Goal: Task Accomplishment & Management: Complete application form

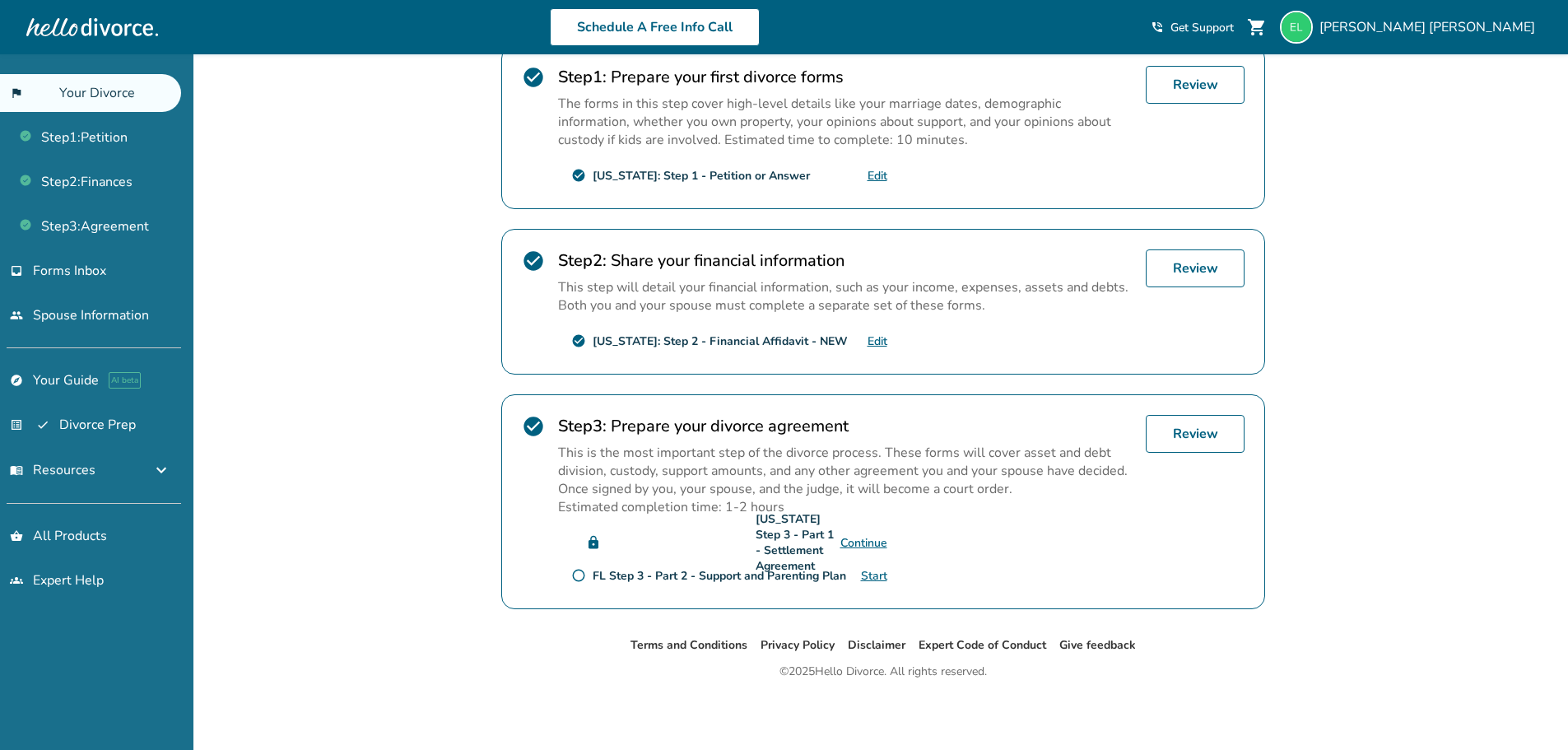
click at [403, 403] on div "Added to cart Elizabeth , welcome to your divorce platform. Your Plan: Plus You…" at bounding box center [784, 229] width 1568 height 1042
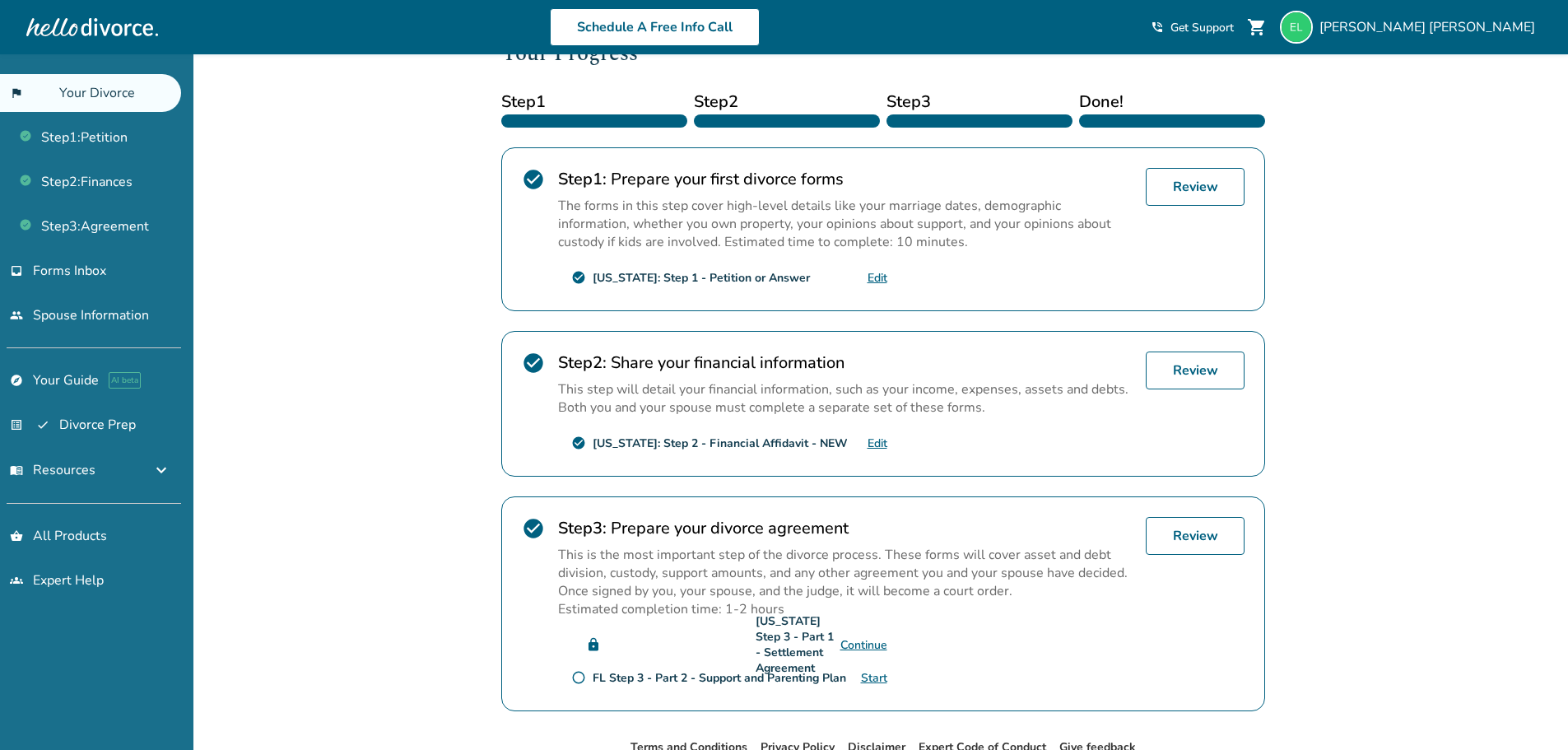
scroll to position [347, 0]
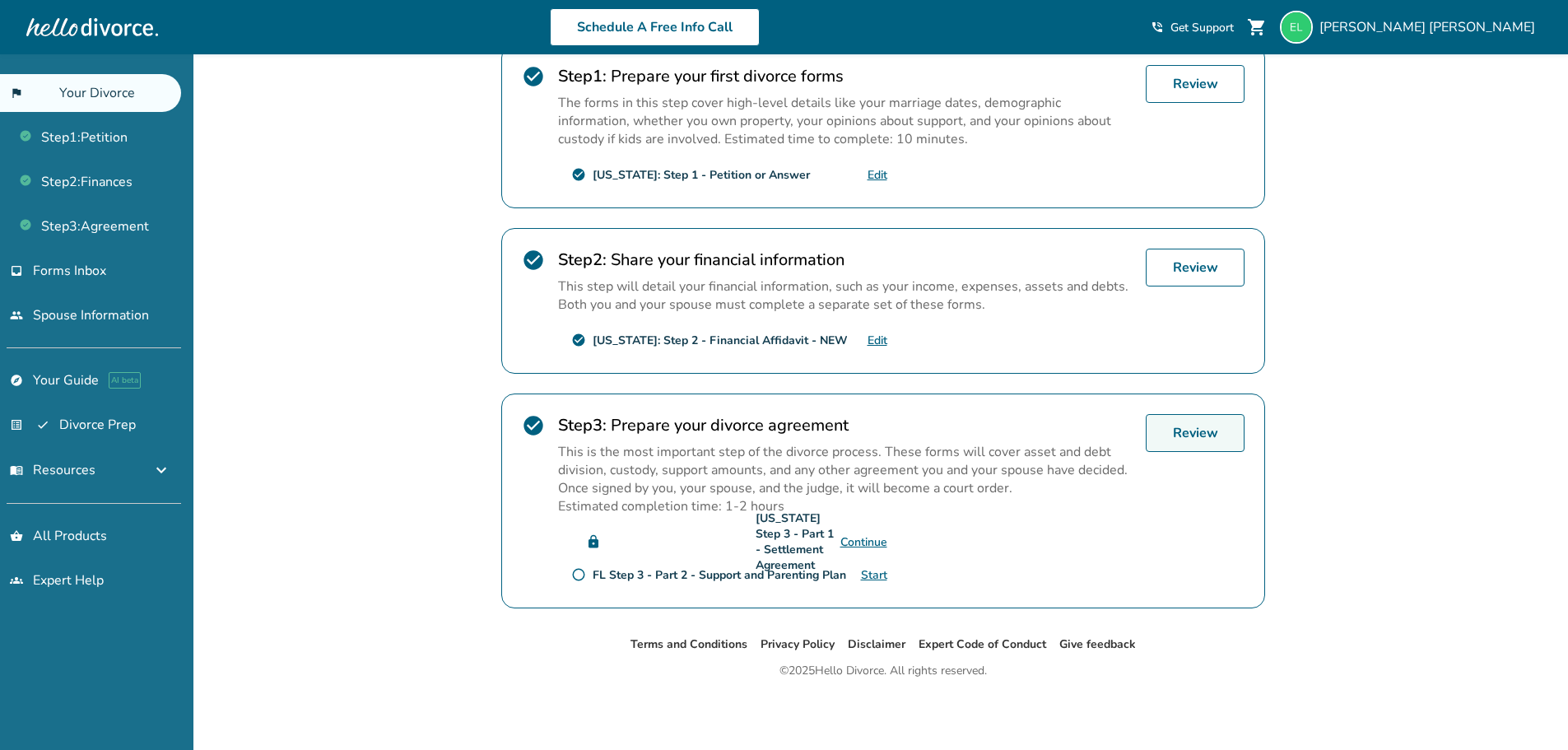
click at [1184, 431] on link "Review" at bounding box center [1195, 432] width 98 height 38
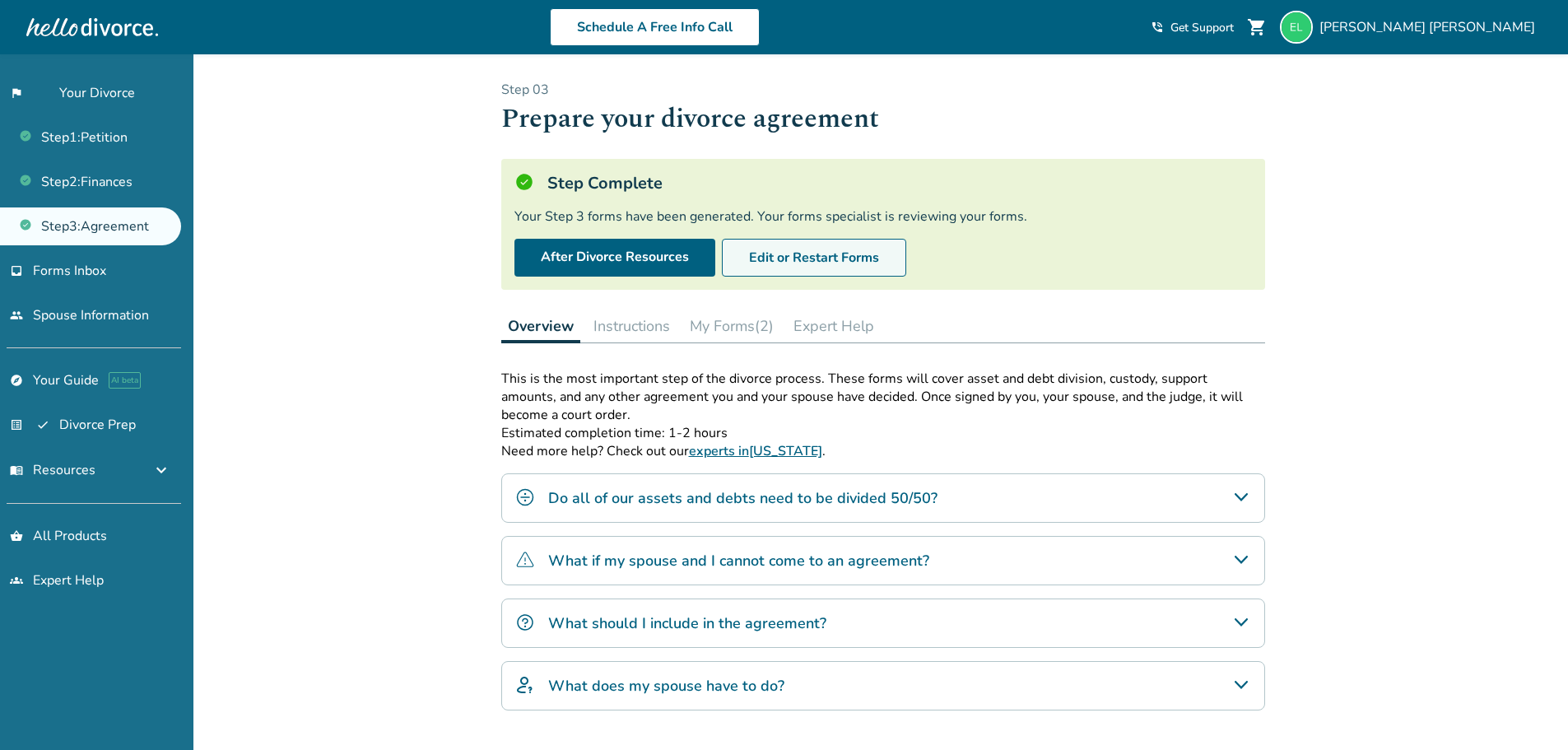
click at [848, 256] on button "Edit or Restart Forms" at bounding box center [814, 257] width 184 height 38
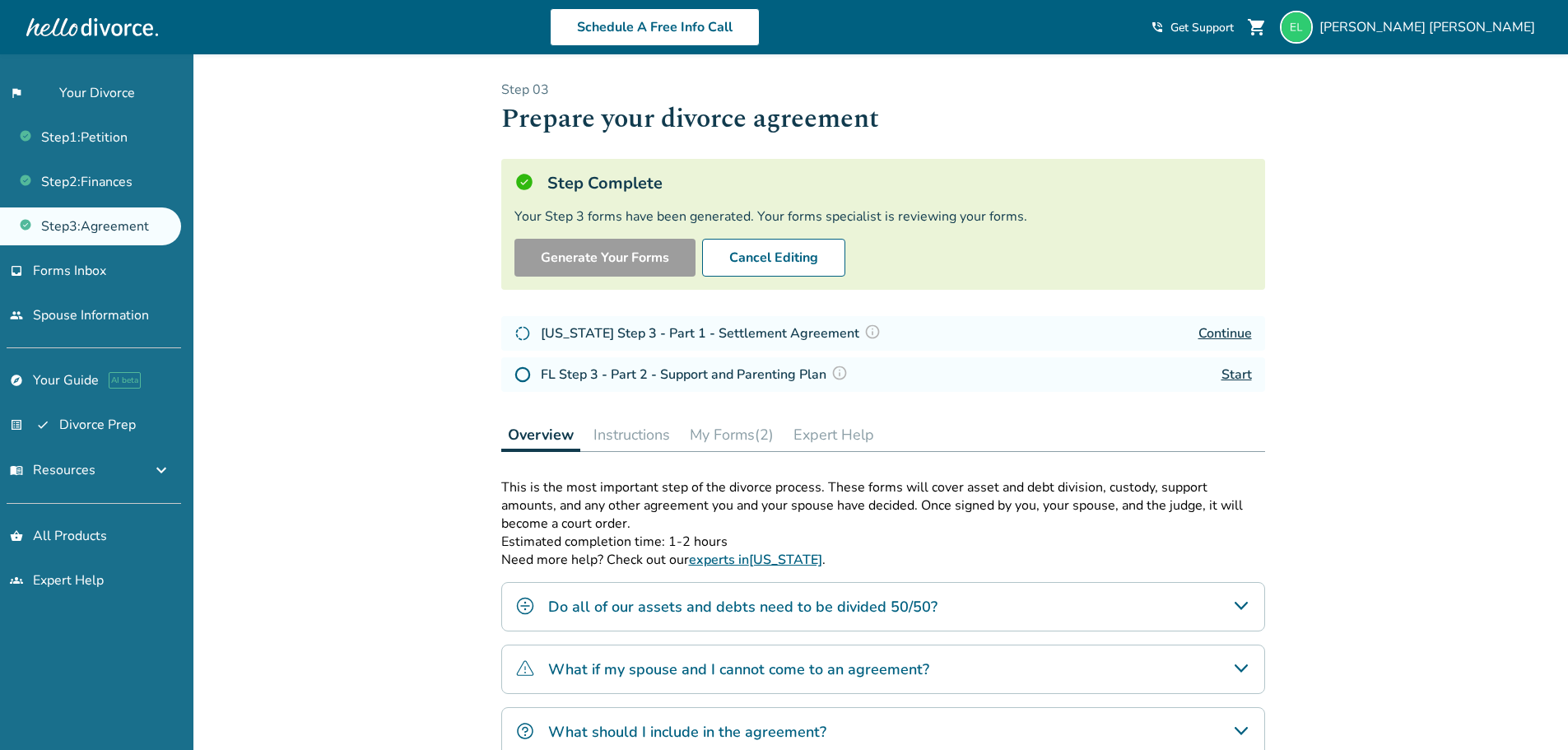
click at [1227, 335] on link "Continue" at bounding box center [1224, 333] width 53 height 18
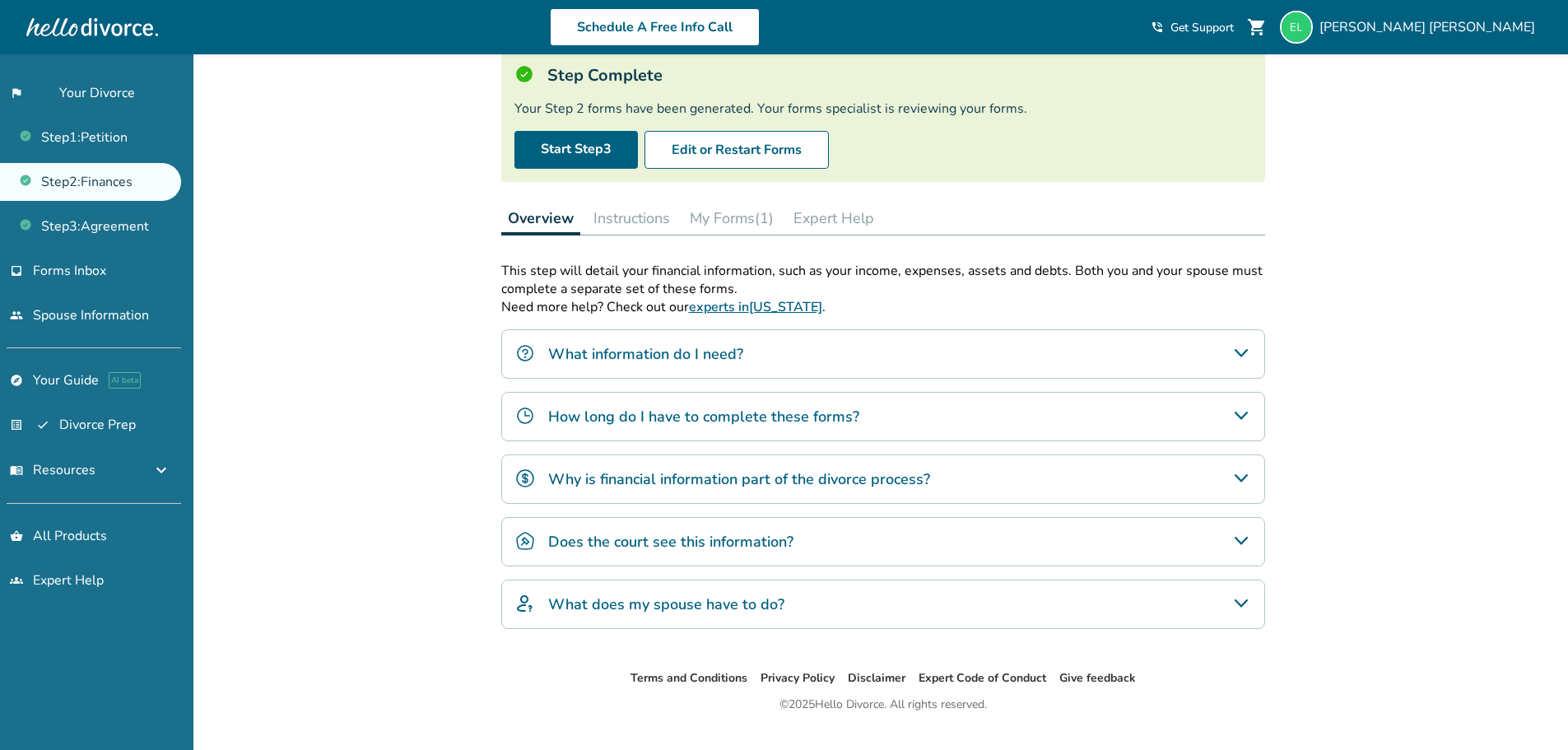
scroll to position [142, 0]
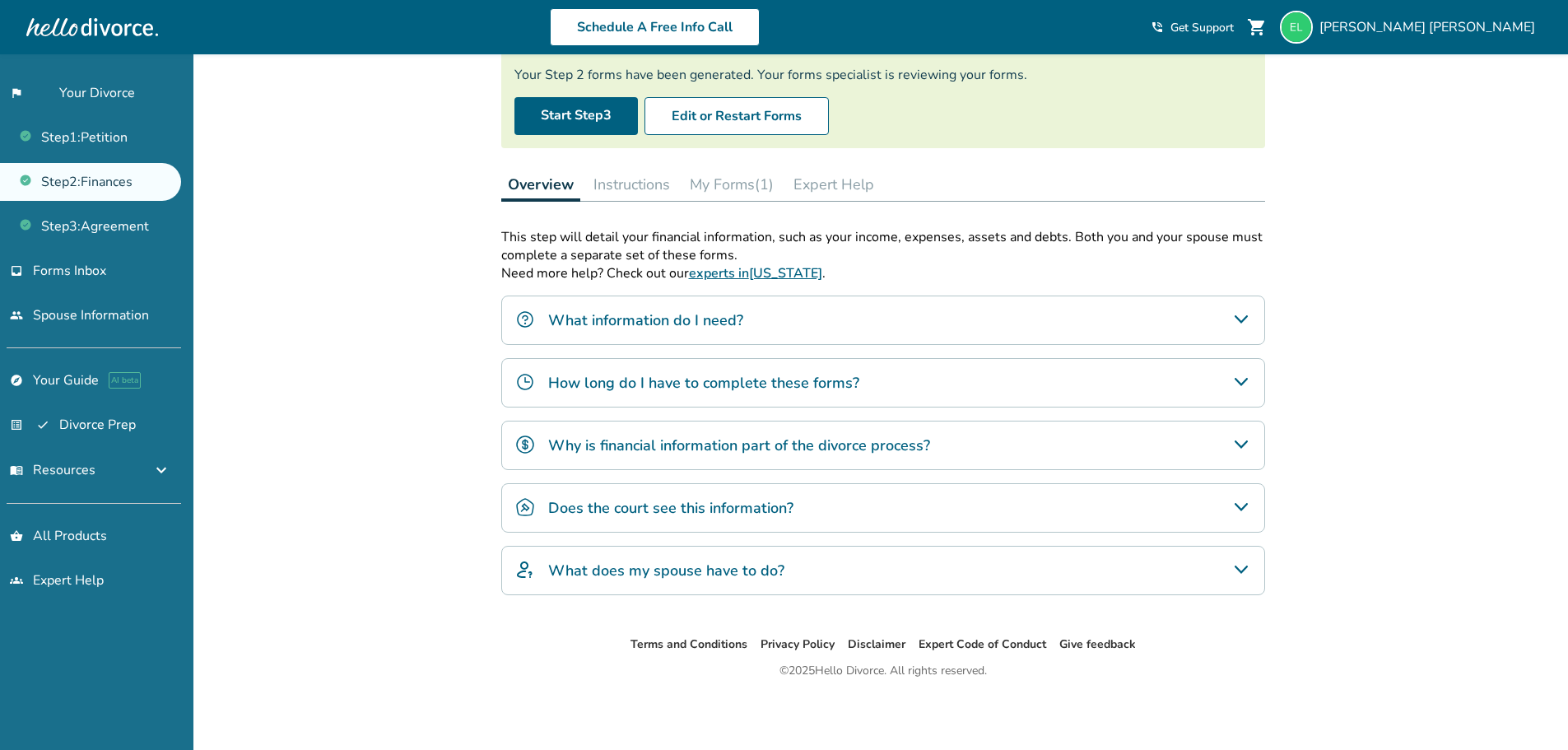
click at [595, 137] on div "Step Complete Your Step 2 forms have been generated. Your forms specialist is r…" at bounding box center [882, 83] width 764 height 131
click at [594, 121] on link "Start Step 3" at bounding box center [576, 116] width 124 height 38
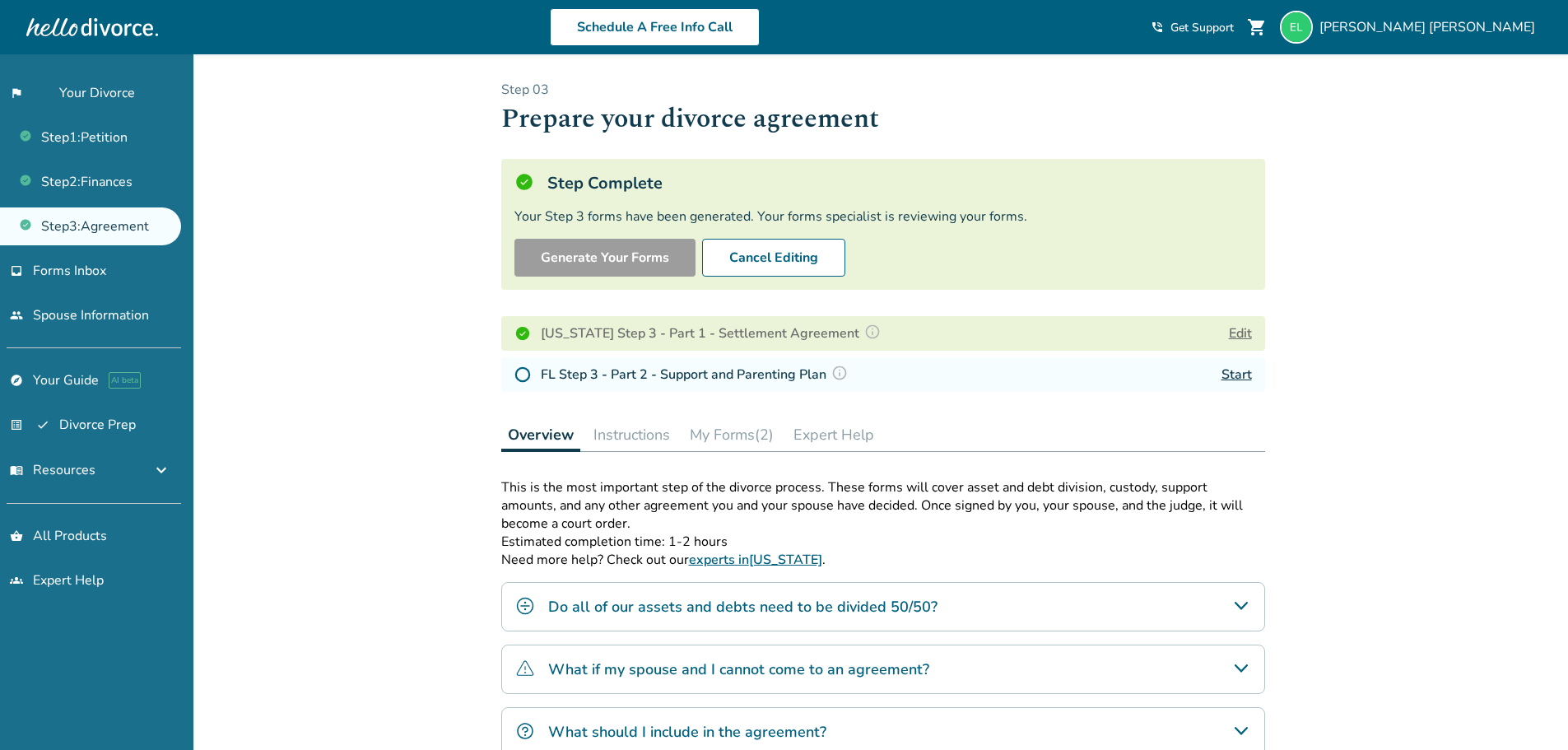
click at [1246, 376] on link "Start" at bounding box center [1237, 375] width 31 height 18
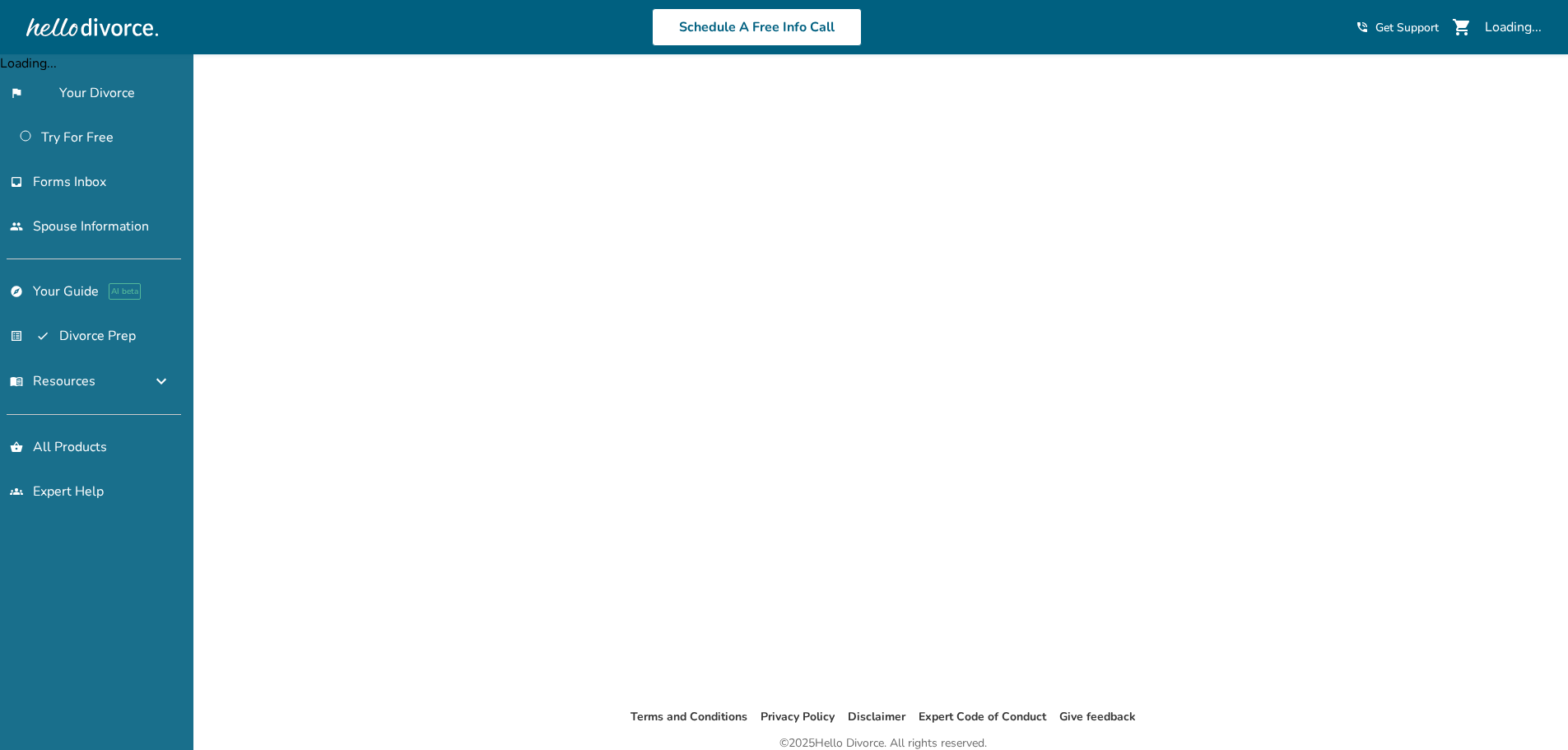
drag, startPoint x: 0, startPoint y: 0, endPoint x: 85, endPoint y: 620, distance: 625.8
click at [84, 623] on div "flag_2 Your Divorce Try For Free inbox Forms Inbox people Spouse Information ex…" at bounding box center [97, 402] width 193 height 695
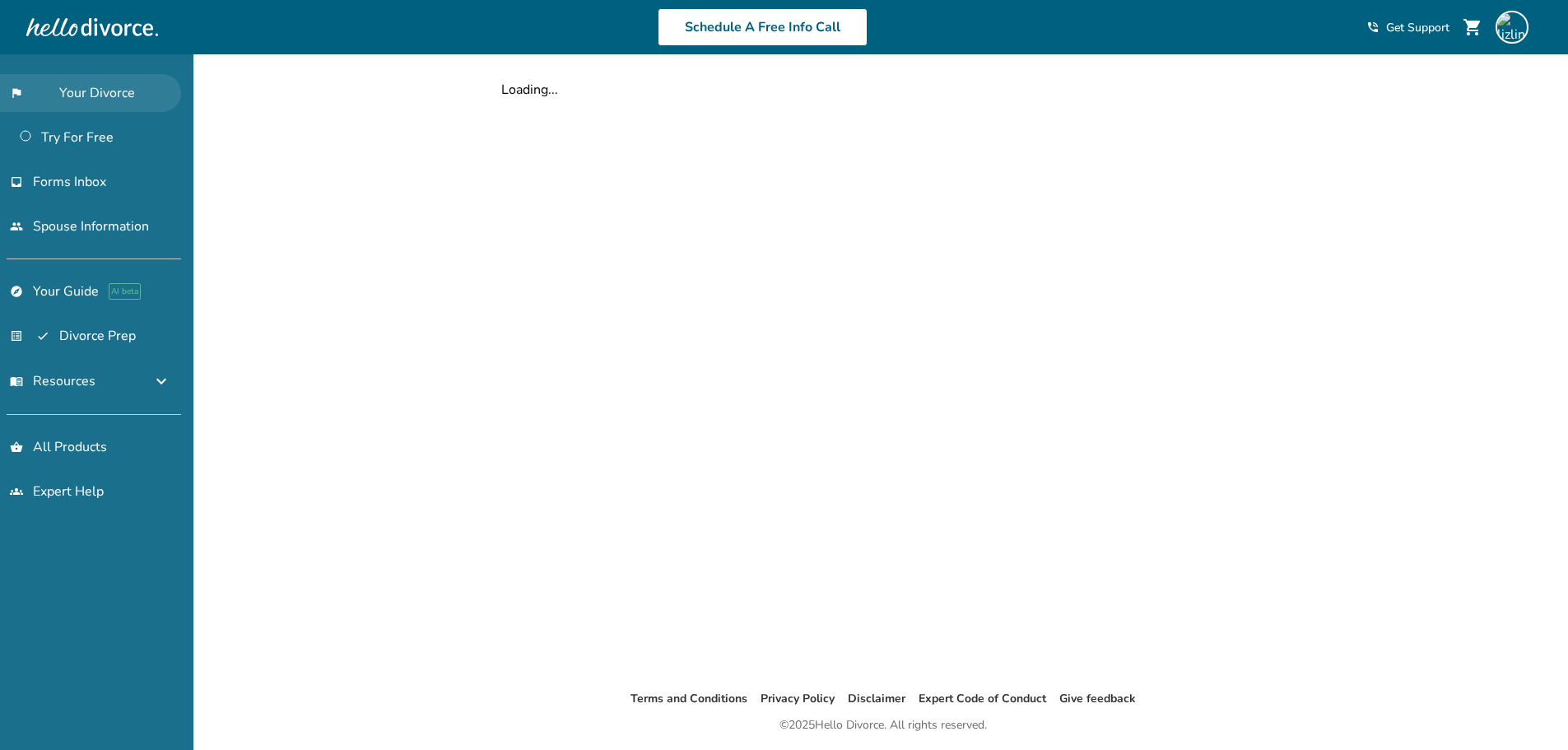
click at [93, 94] on link "flag_2 Your Divorce" at bounding box center [91, 93] width 182 height 38
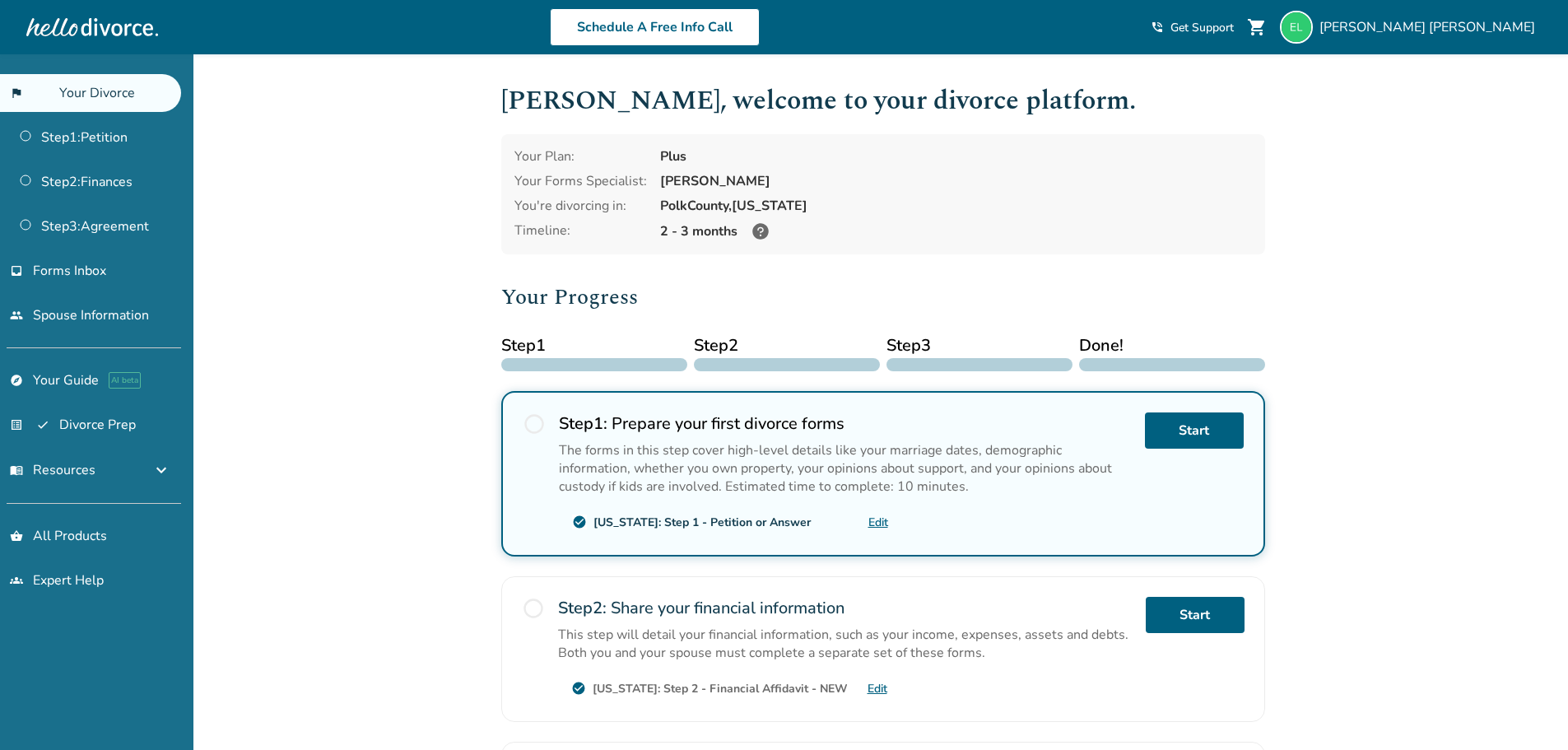
click at [1350, 447] on div "Added to cart Elizabeth , welcome to your divorce platform. Your Plan: Plus You…" at bounding box center [784, 575] width 1568 height 1043
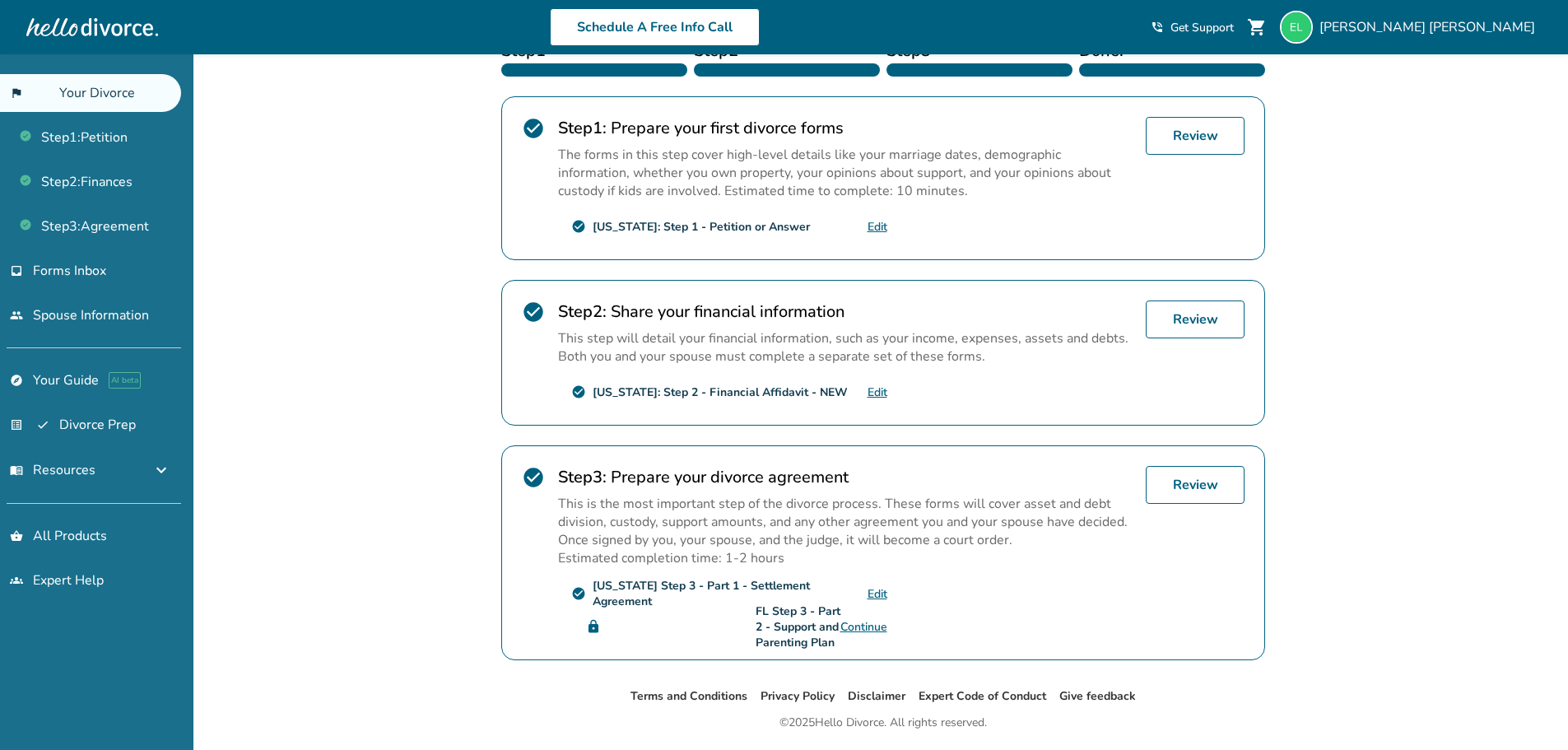
scroll to position [347, 0]
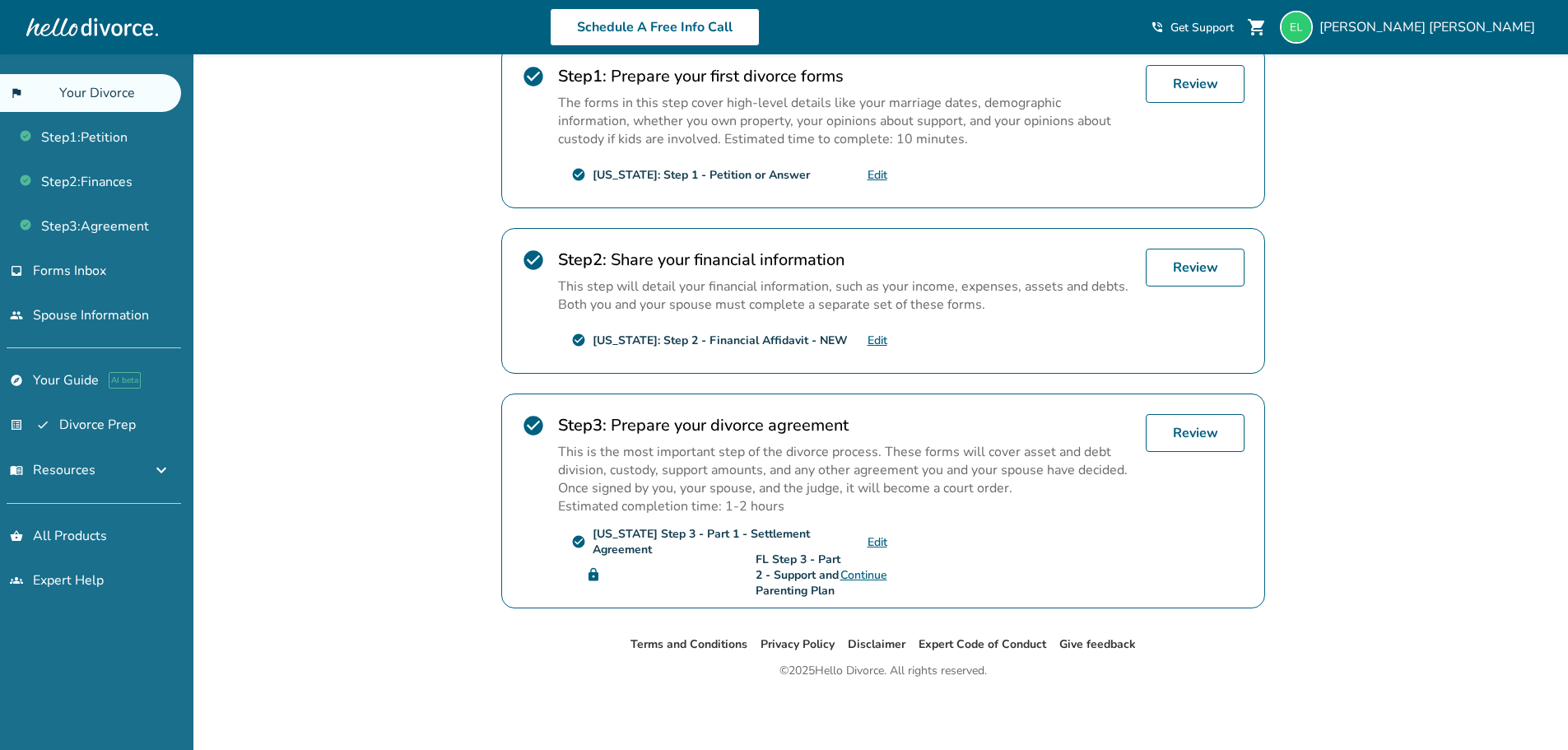
click at [1332, 468] on div "Added to cart Elizabeth , welcome to your divorce platform. Your Plan: Plus You…" at bounding box center [784, 228] width 1568 height 1042
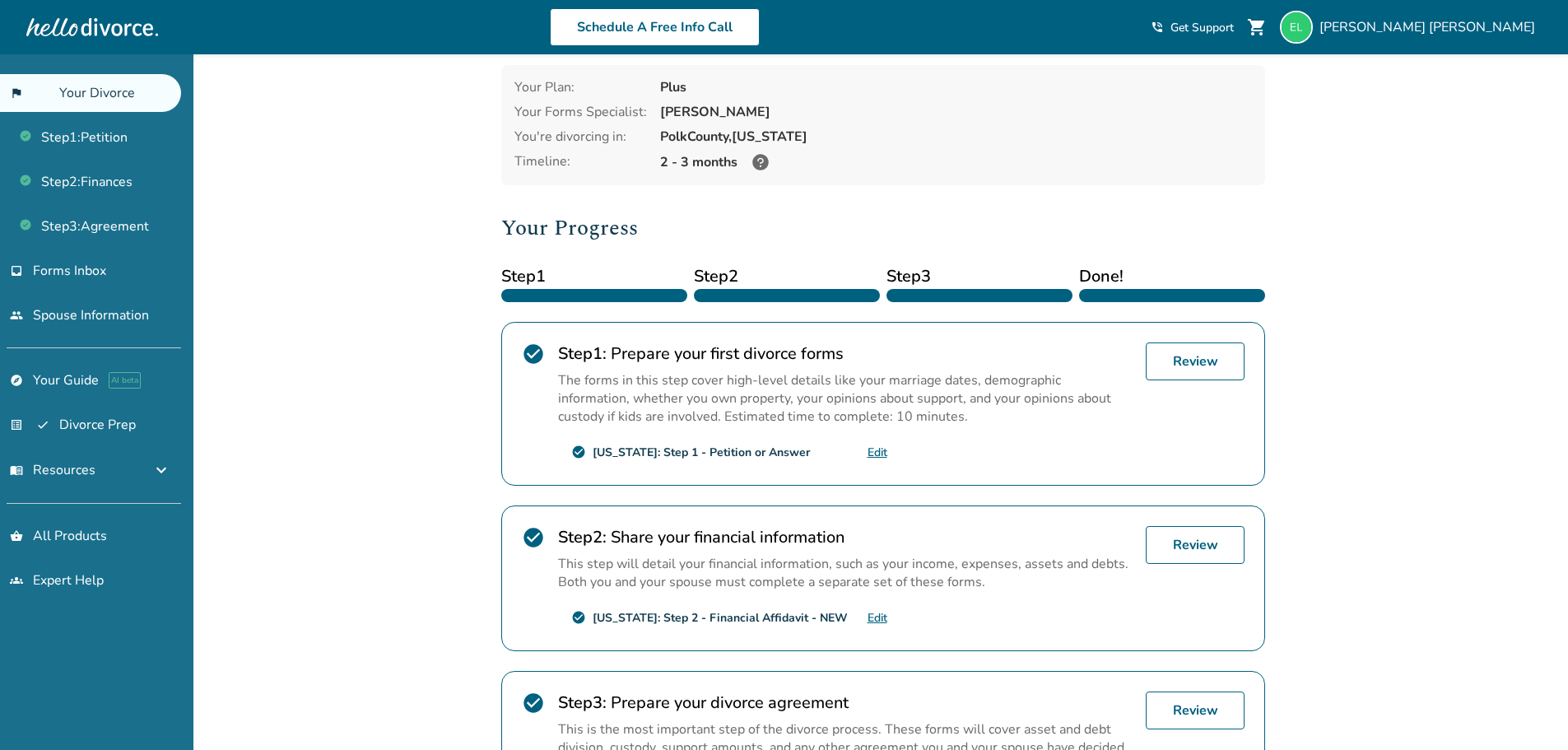
scroll to position [0, 0]
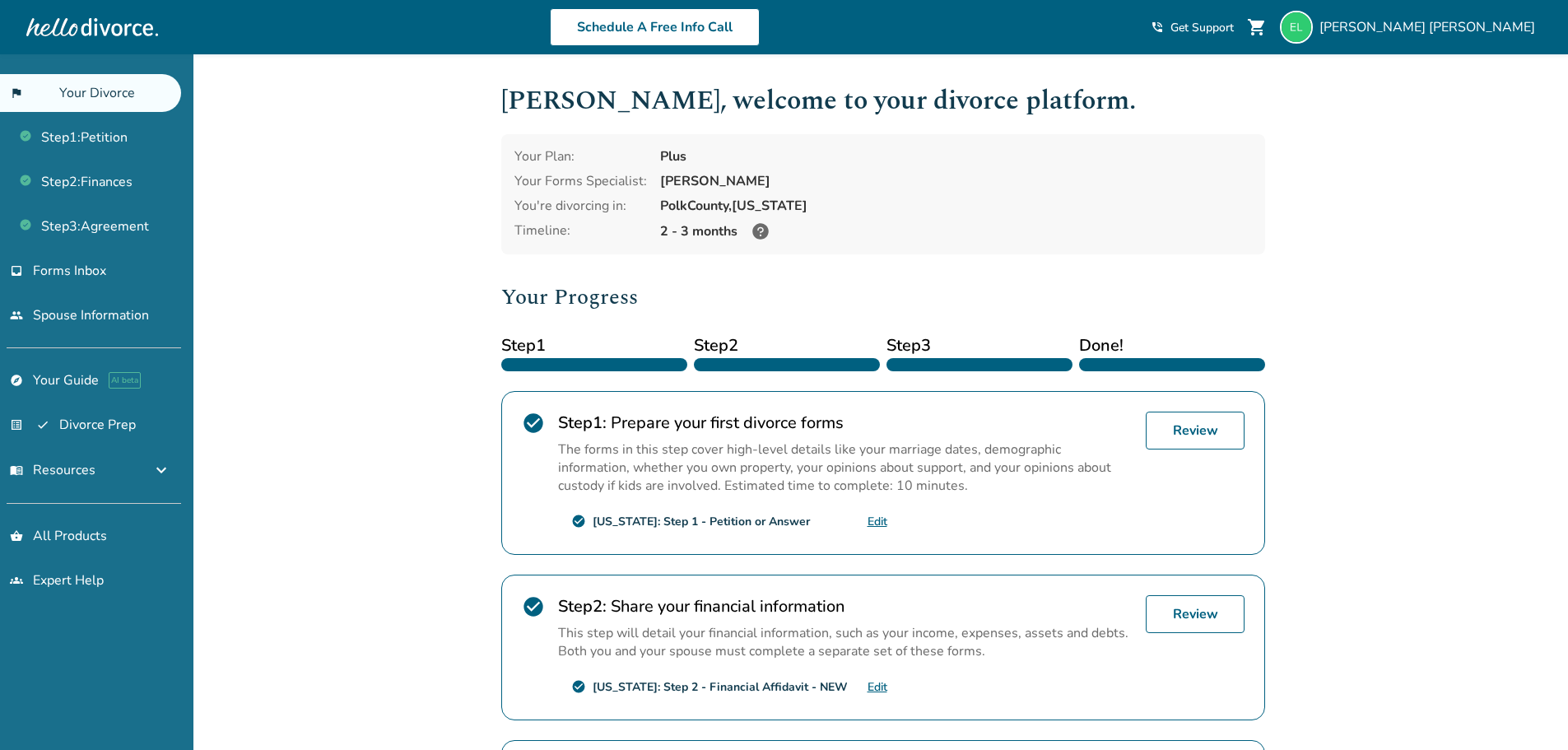
click at [1314, 274] on div "Added to cart Elizabeth , welcome to your divorce platform. Your Plan: Plus You…" at bounding box center [784, 574] width 1568 height 1042
click at [318, 218] on div "Added to cart Elizabeth , welcome to your divorce platform. Your Plan: Plus You…" at bounding box center [784, 574] width 1568 height 1042
click at [1415, 180] on div "Added to cart Elizabeth , welcome to your divorce platform. Your Plan: Plus You…" at bounding box center [784, 574] width 1568 height 1042
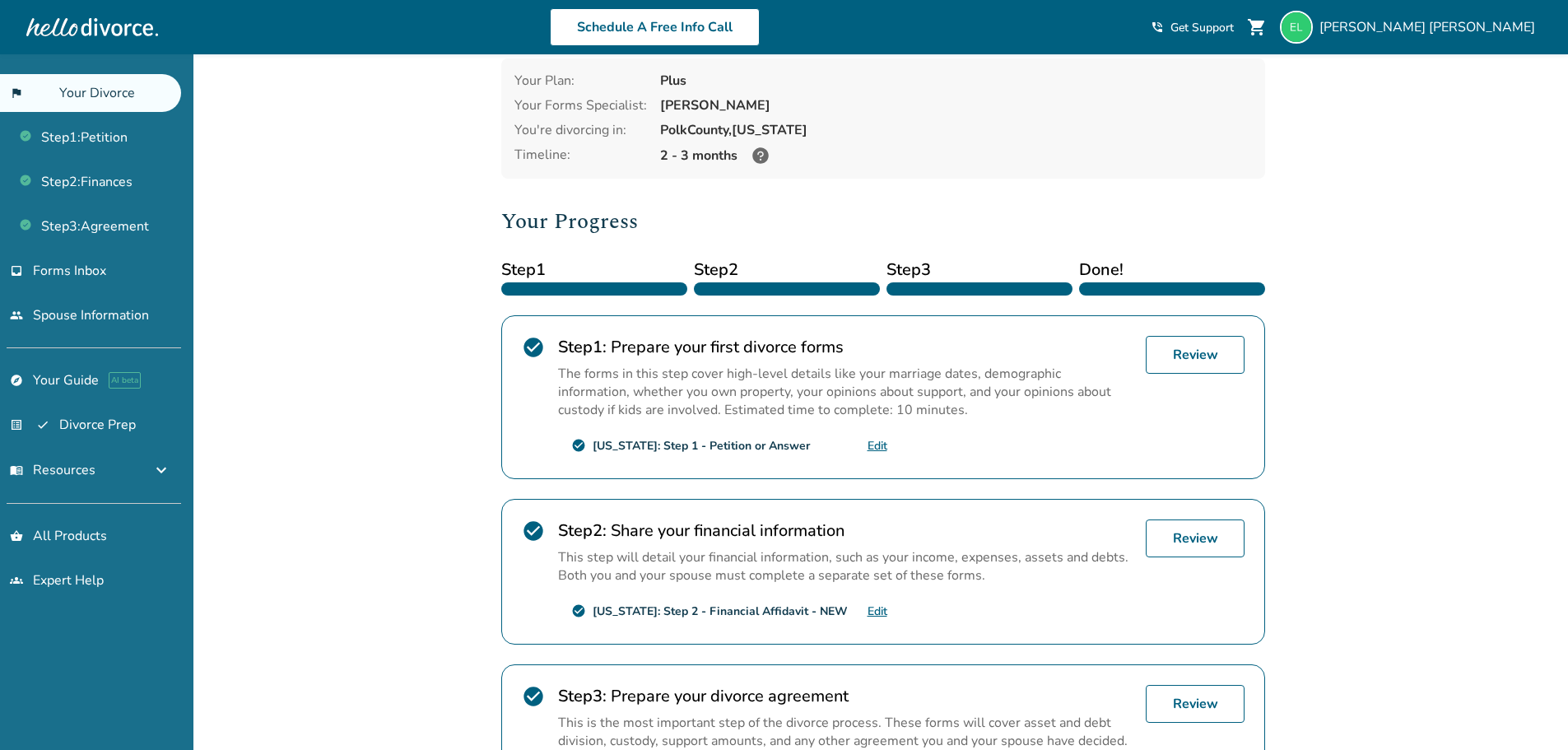
scroll to position [347, 0]
